Goal: Use online tool/utility: Utilize a website feature to perform a specific function

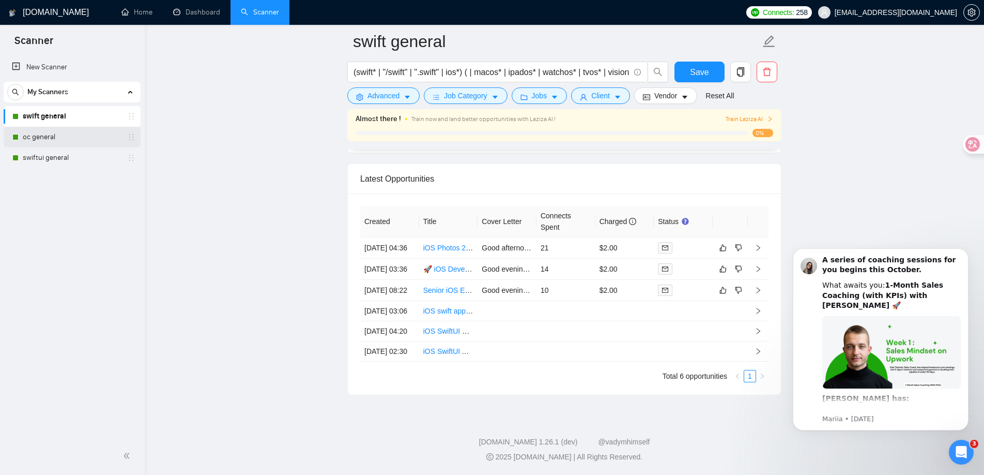
click at [55, 133] on link "oc general" at bounding box center [72, 137] width 98 height 21
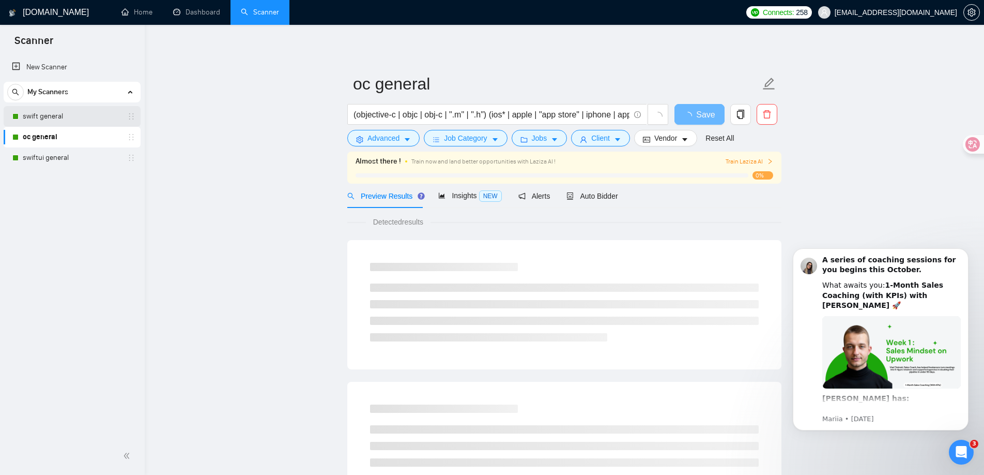
click at [64, 115] on link "swift general" at bounding box center [72, 116] width 98 height 21
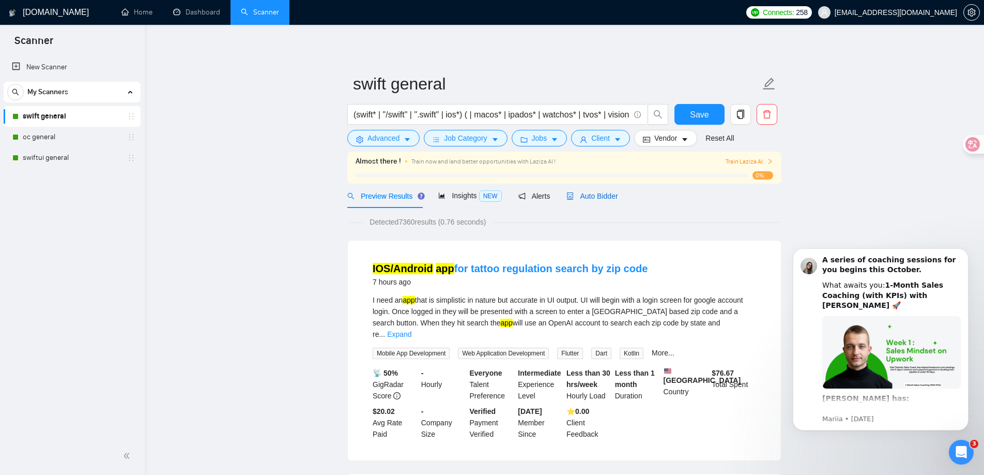
click at [581, 199] on span "Auto Bidder" at bounding box center [592, 196] width 51 height 8
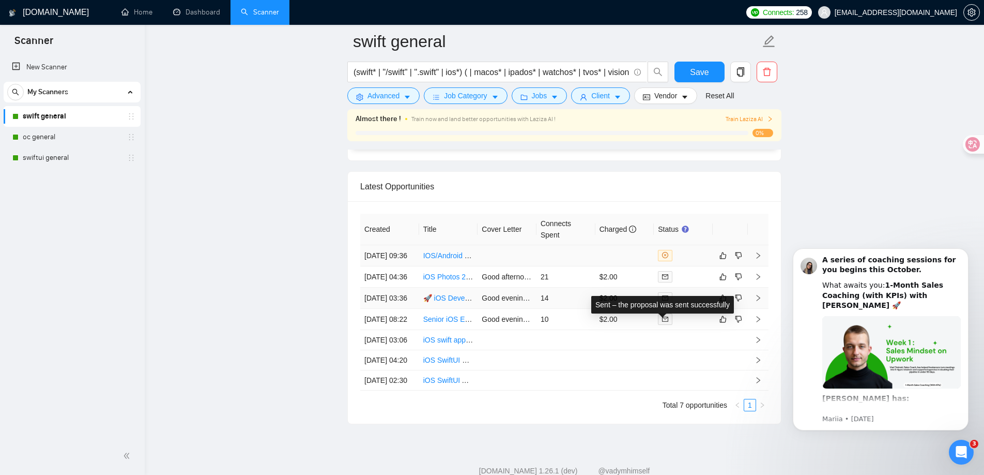
scroll to position [2574, 0]
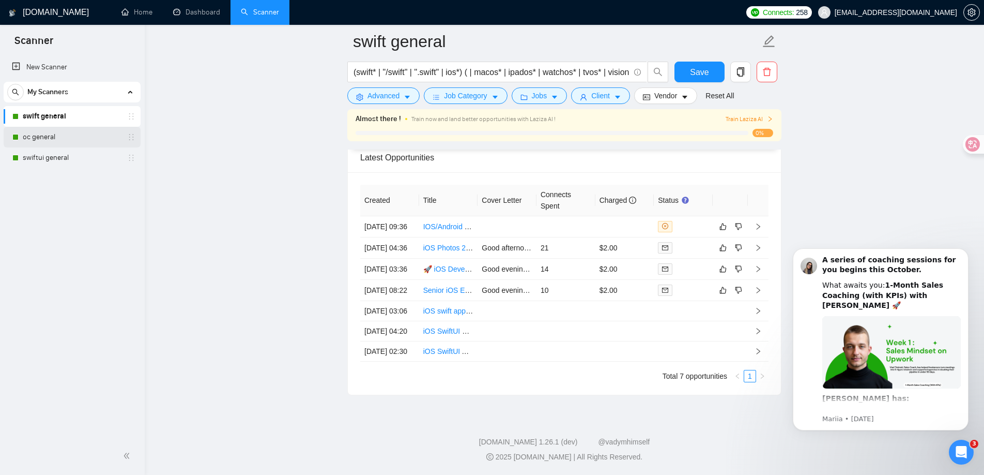
click at [72, 139] on link "oc general" at bounding box center [72, 137] width 98 height 21
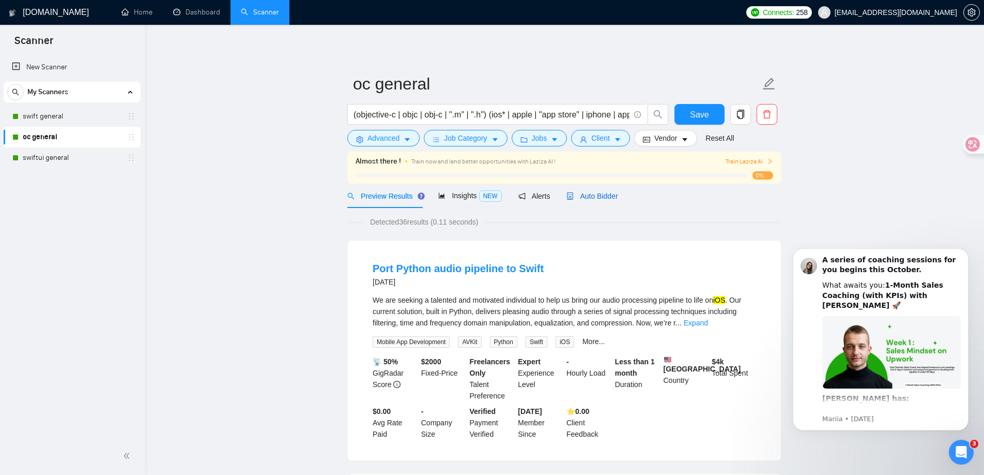
click at [583, 194] on span "Auto Bidder" at bounding box center [592, 196] width 51 height 8
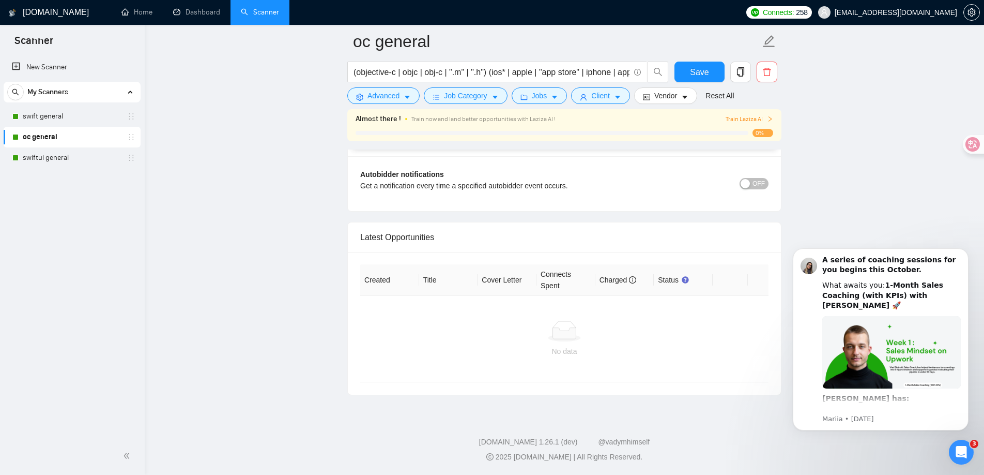
scroll to position [2399, 0]
click at [46, 161] on link "swiftui general" at bounding box center [72, 157] width 98 height 21
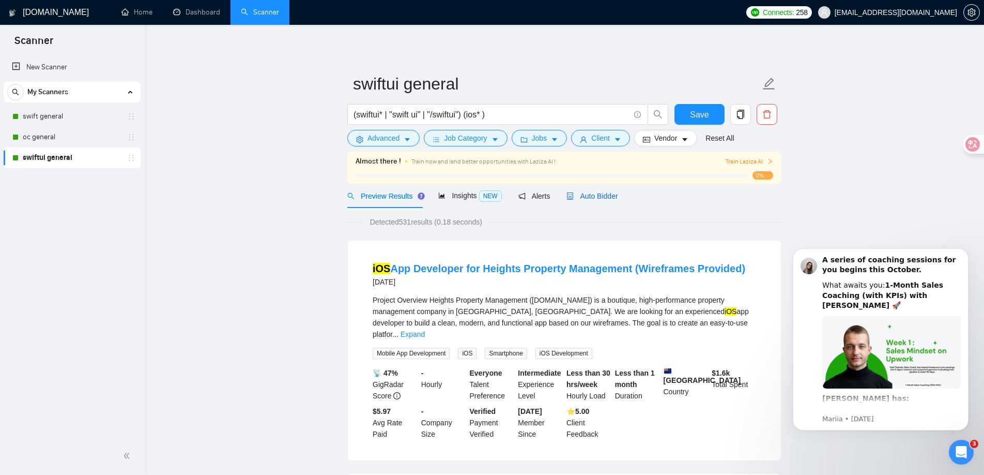
click at [589, 192] on span "Auto Bidder" at bounding box center [592, 196] width 51 height 8
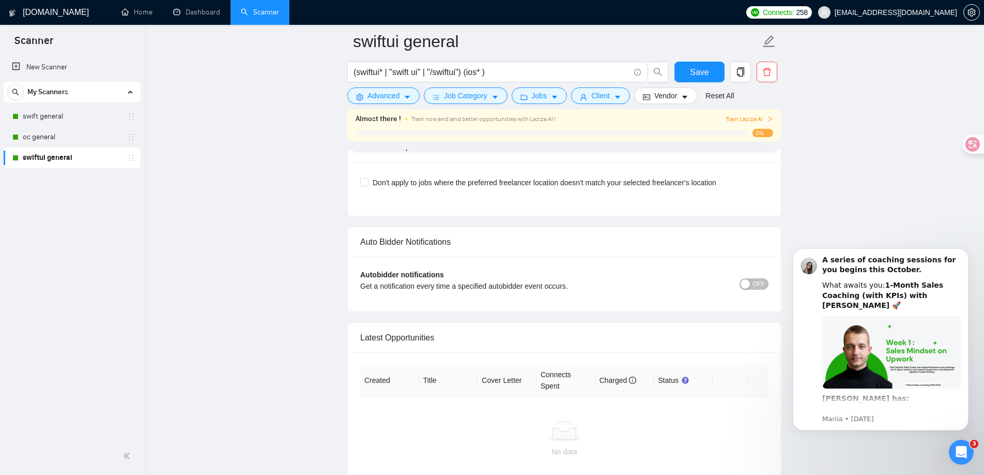
scroll to position [2378, 0]
